Goal: Find specific page/section: Find specific page/section

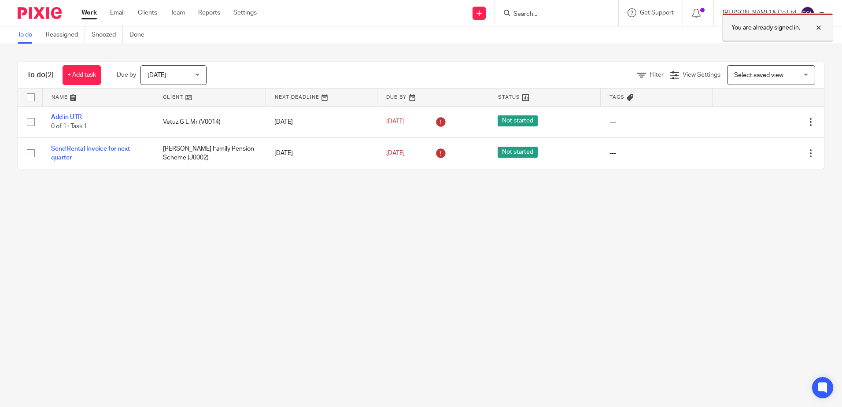
click at [818, 26] on div at bounding box center [812, 27] width 24 height 11
click at [582, 11] on input "Search" at bounding box center [552, 15] width 79 height 8
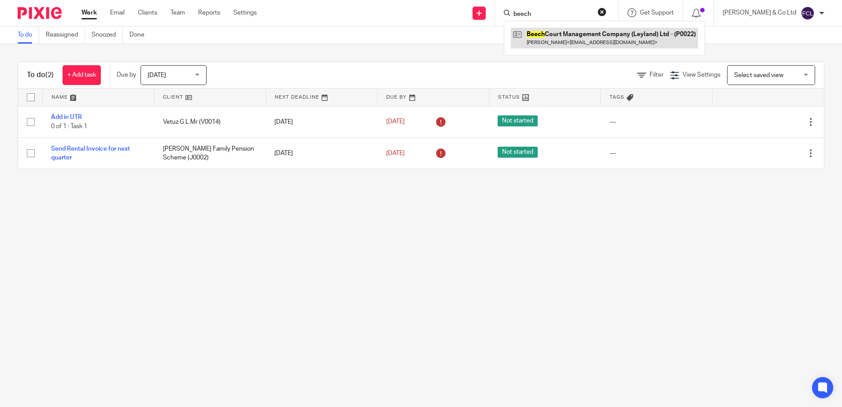
type input "beech"
click at [584, 38] on link at bounding box center [604, 38] width 187 height 20
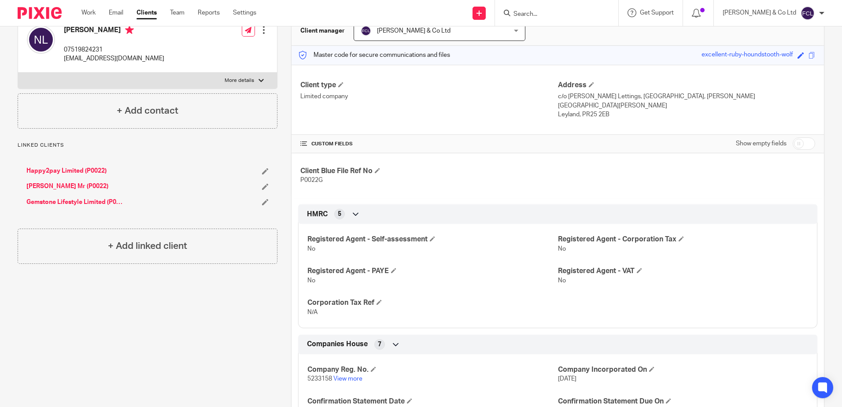
scroll to position [77, 0]
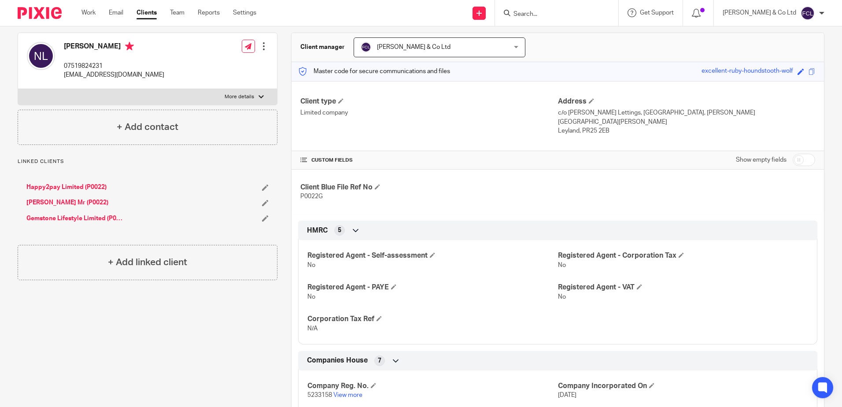
click at [127, 342] on div "Client contacts [PERSON_NAME] 07519824231 [EMAIL_ADDRESS][DOMAIN_NAME] Edit con…" at bounding box center [141, 379] width 274 height 725
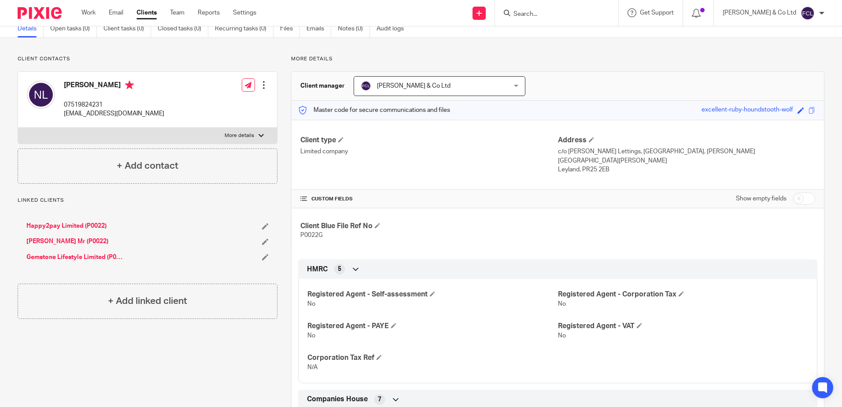
scroll to position [0, 0]
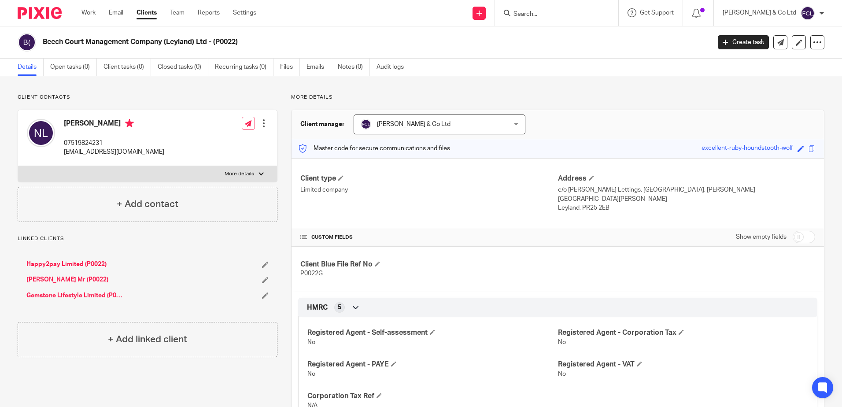
click at [399, 30] on div "Beech Court Management Company (Leyland) Ltd - (P0022) Create task Update from …" at bounding box center [421, 42] width 842 height 32
click at [402, 34] on div "Beech Court Management Company (Leyland) Ltd - (P0022)" at bounding box center [361, 42] width 687 height 18
click at [592, 14] on input "Search" at bounding box center [552, 15] width 79 height 8
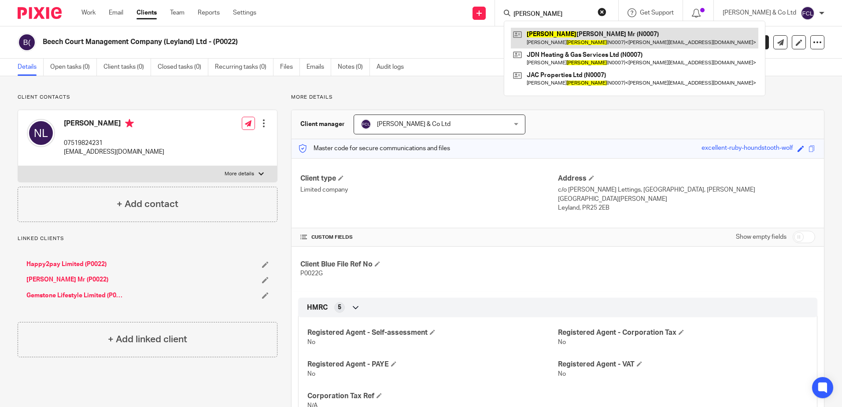
type input "[PERSON_NAME]"
click at [589, 40] on link at bounding box center [635, 38] width 248 height 20
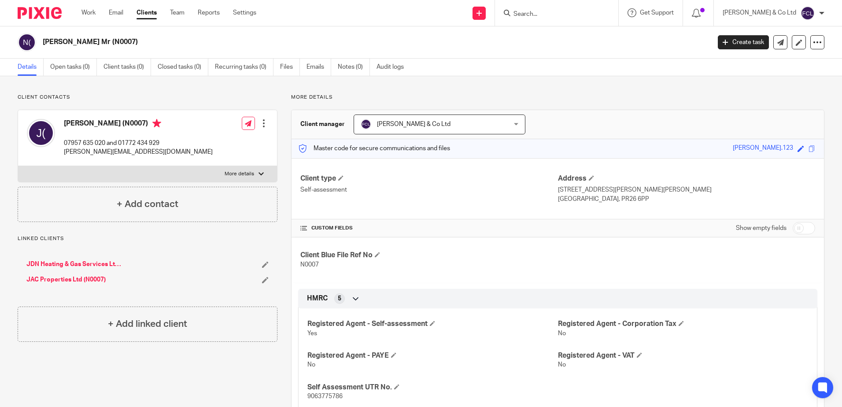
click at [610, 100] on p "More details" at bounding box center [557, 97] width 533 height 7
drag, startPoint x: 203, startPoint y: 374, endPoint x: 232, endPoint y: 389, distance: 32.3
